Goal: Navigation & Orientation: Find specific page/section

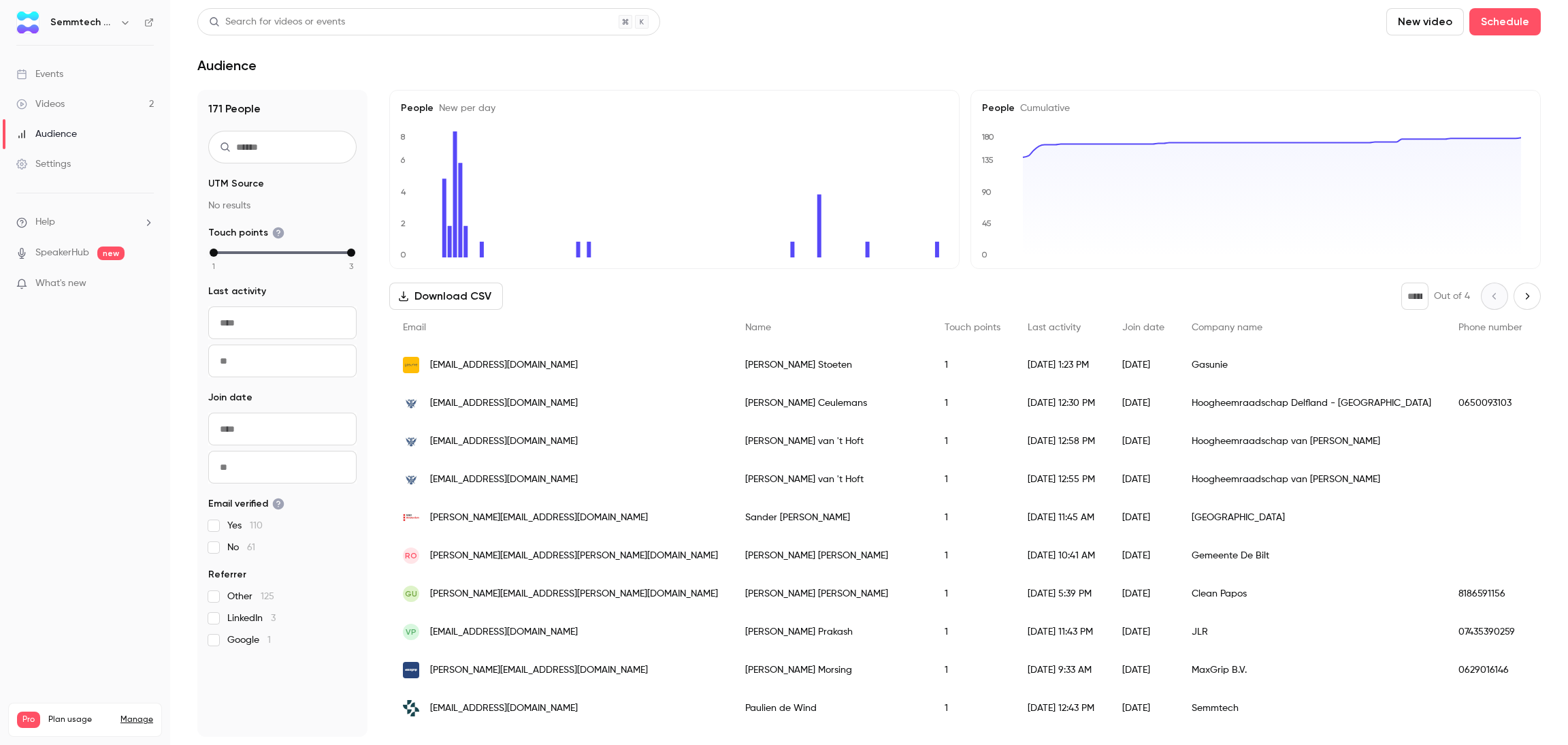
click at [68, 82] on link "Events" at bounding box center [85, 74] width 171 height 30
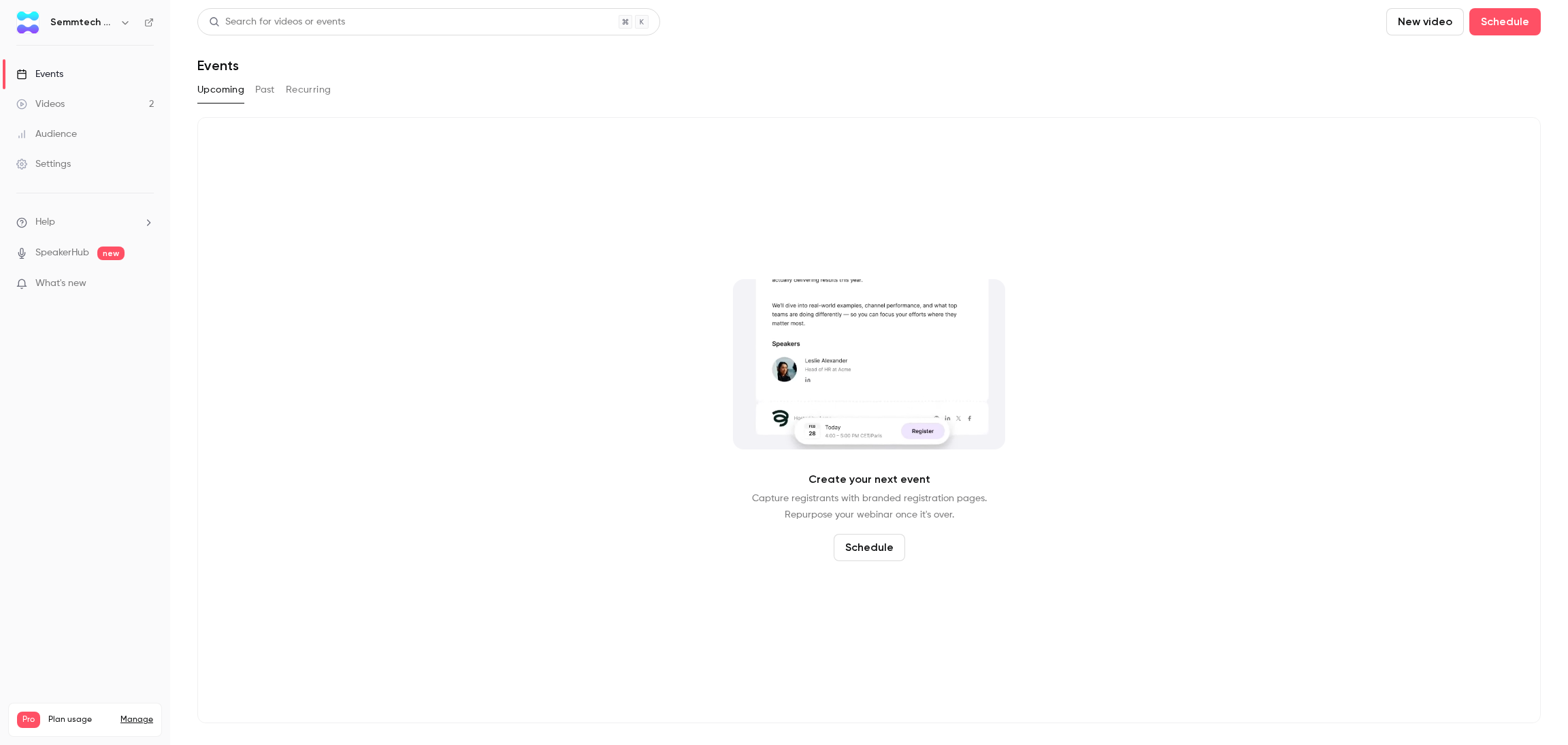
click at [56, 103] on div "Videos" at bounding box center [40, 103] width 48 height 14
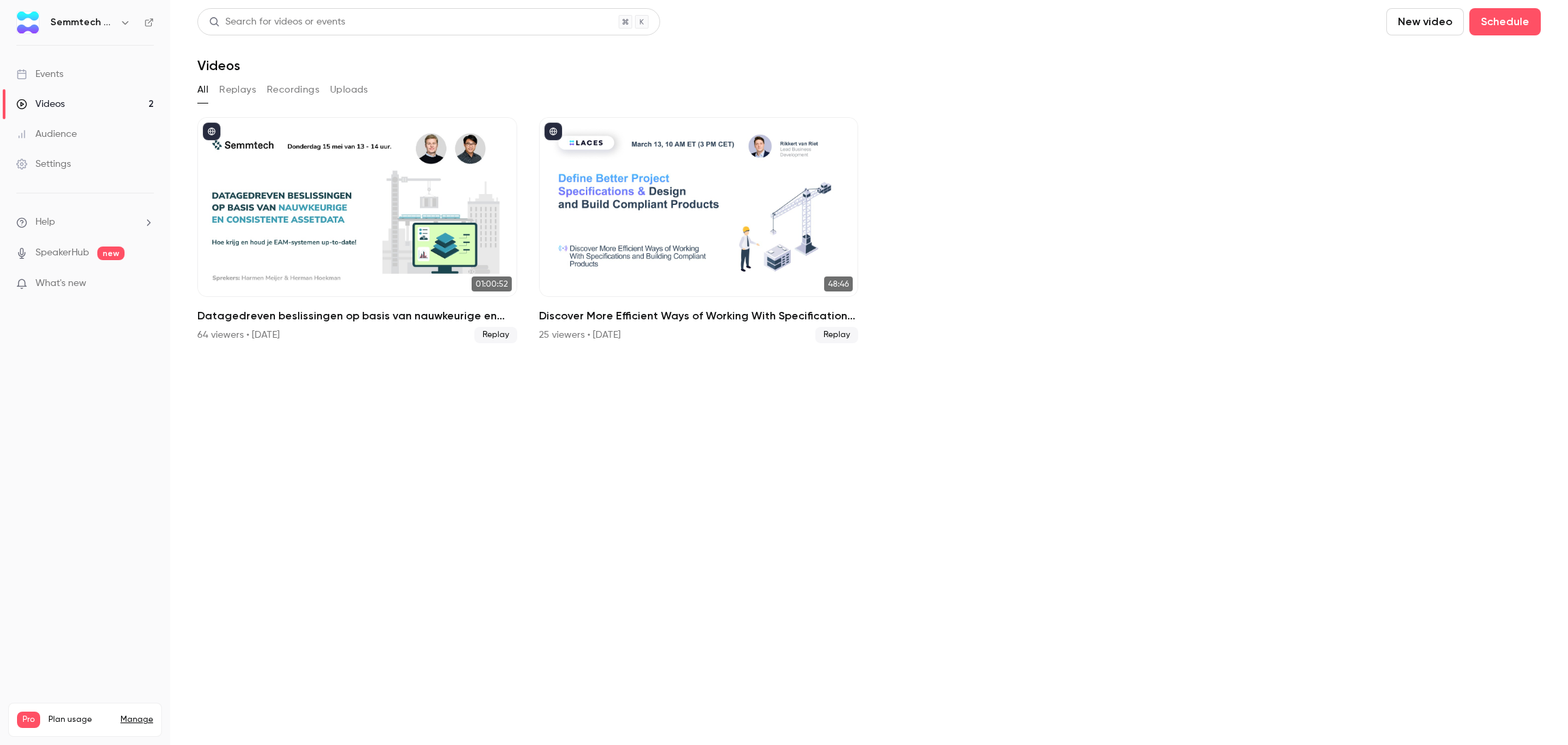
click at [67, 141] on link "Audience" at bounding box center [85, 133] width 171 height 30
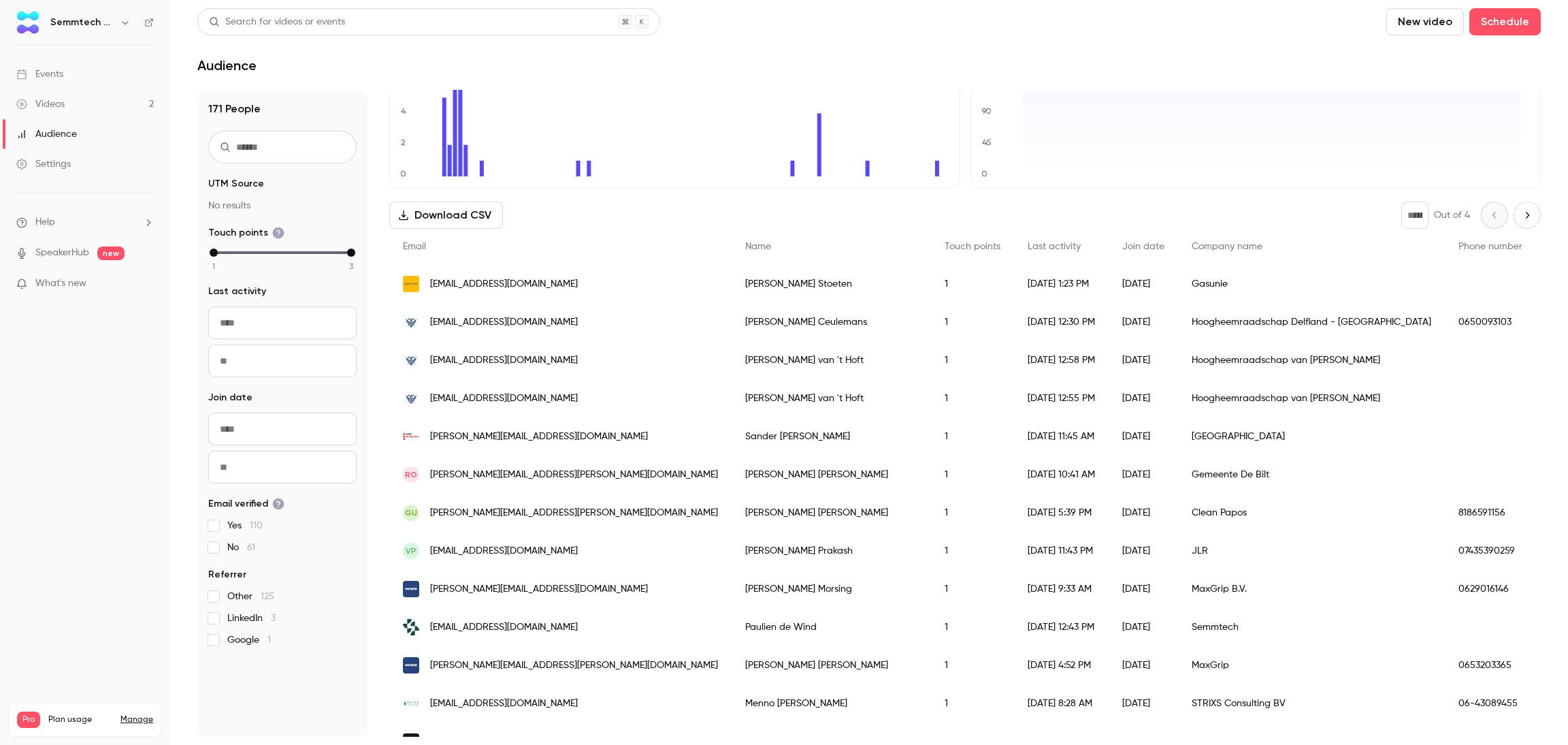
scroll to position [103, 0]
